Goal: Check status

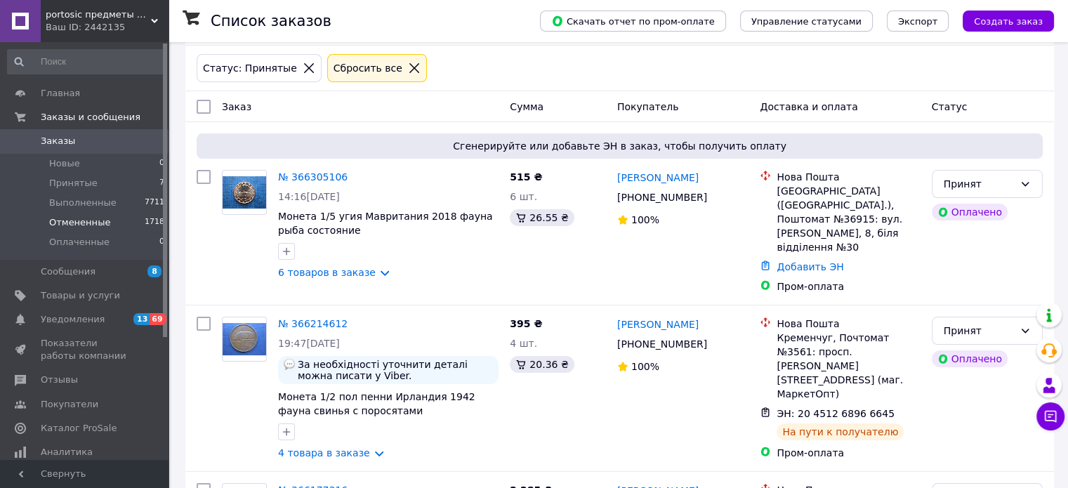
scroll to position [70, 0]
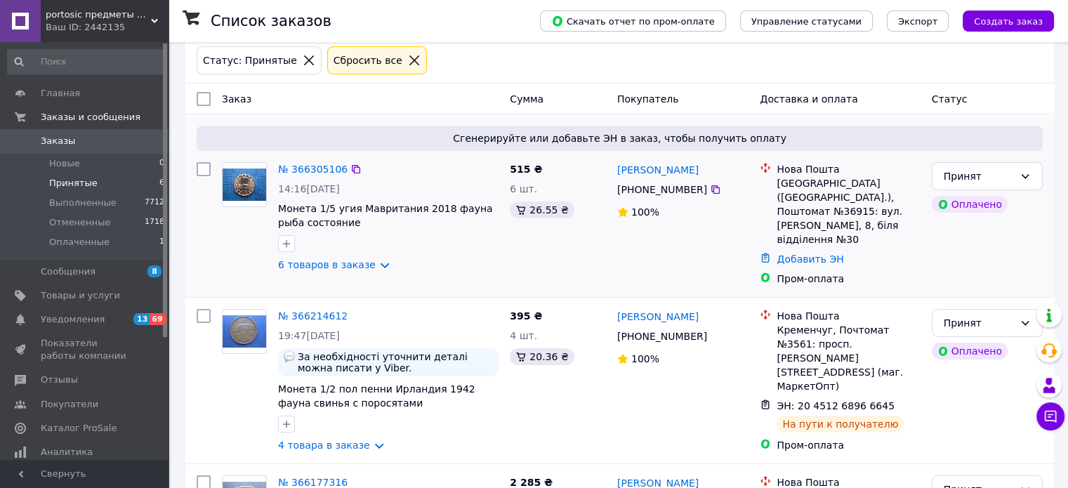
scroll to position [70, 0]
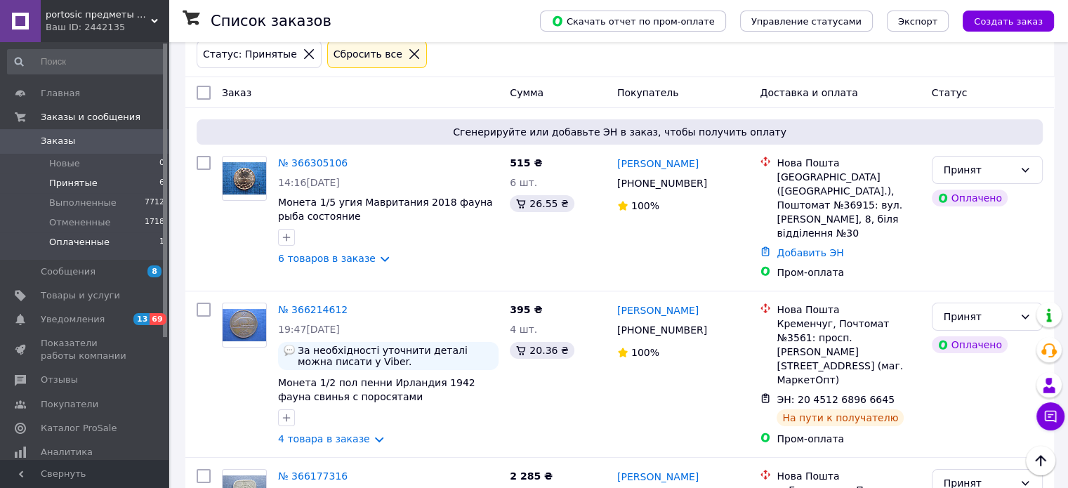
click at [91, 246] on span "Оплаченные" at bounding box center [79, 242] width 60 height 13
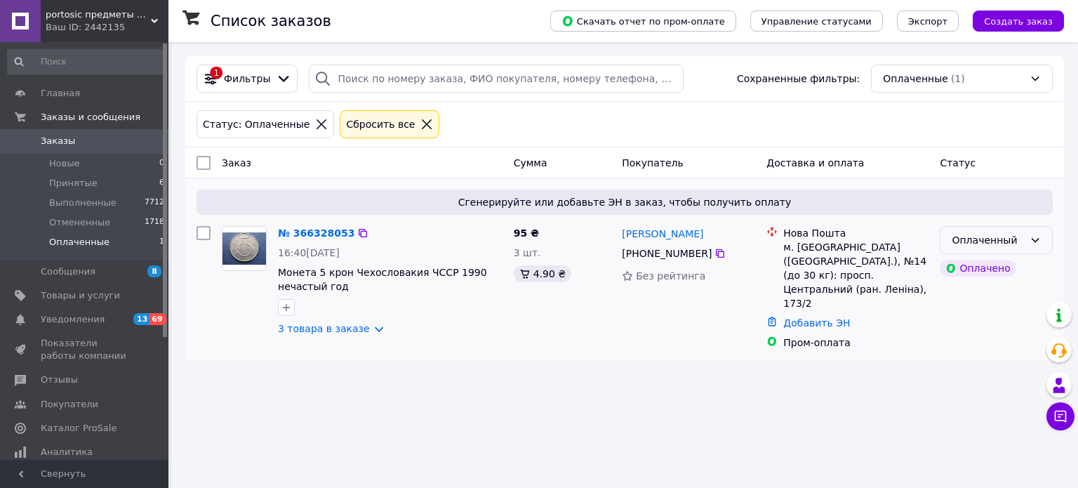
click at [982, 244] on div "Оплаченный" at bounding box center [988, 239] width 72 height 15
click at [974, 267] on li "Принят" at bounding box center [997, 270] width 112 height 25
click at [73, 180] on span "Принятые" at bounding box center [73, 183] width 48 height 13
